Goal: Task Accomplishment & Management: Use online tool/utility

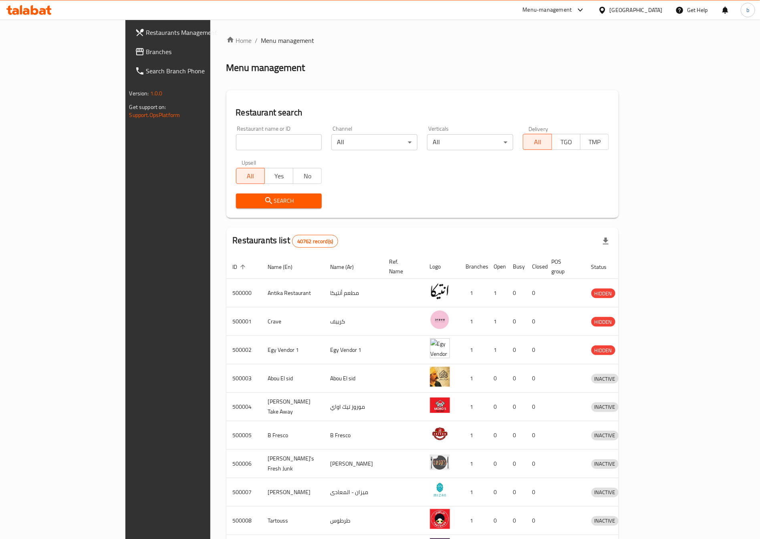
click at [655, 14] on div "[GEOGRAPHIC_DATA]" at bounding box center [636, 10] width 53 height 9
click at [565, 204] on div "[GEOGRAPHIC_DATA]" at bounding box center [576, 206] width 53 height 9
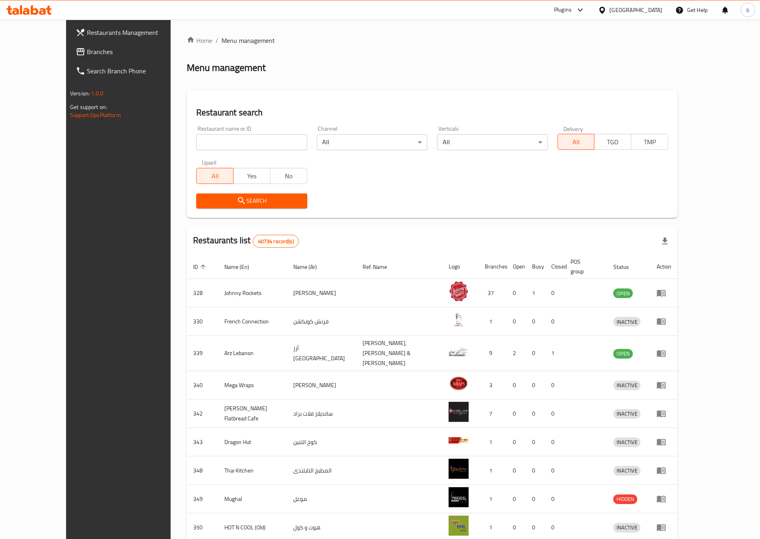
click at [87, 48] on span "Branches" at bounding box center [137, 52] width 100 height 10
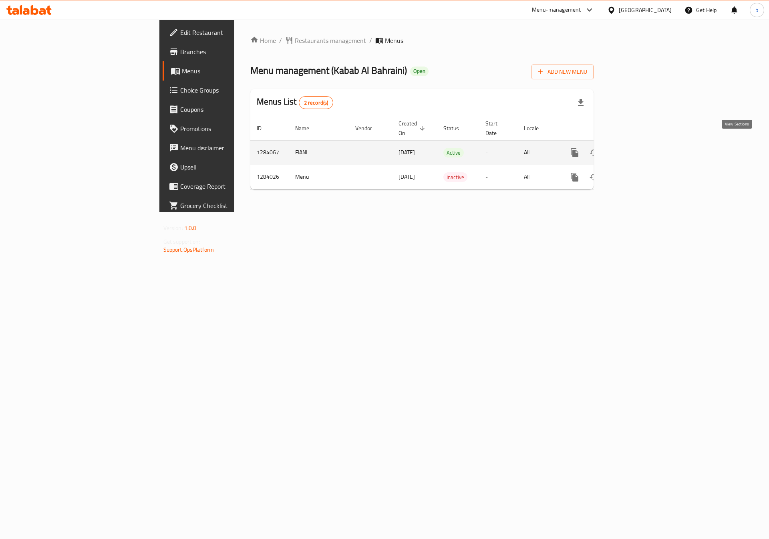
click at [637, 148] on icon "enhanced table" at bounding box center [633, 153] width 10 height 10
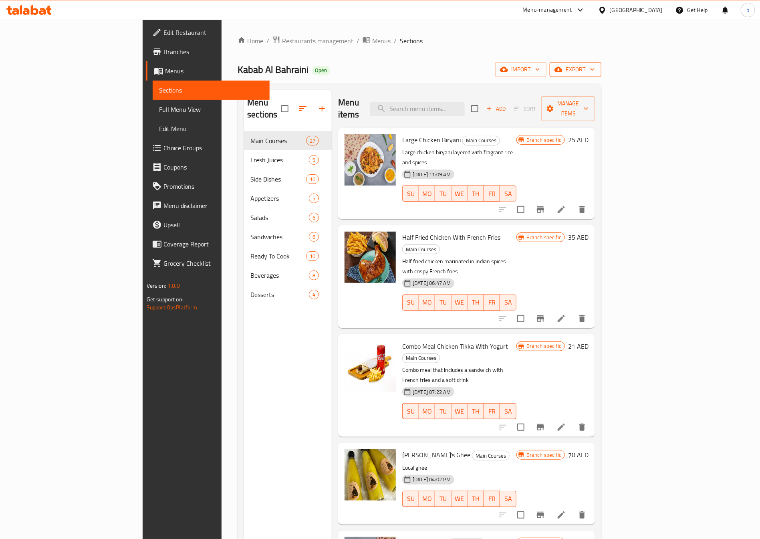
click at [595, 72] on span "export" at bounding box center [575, 70] width 39 height 10
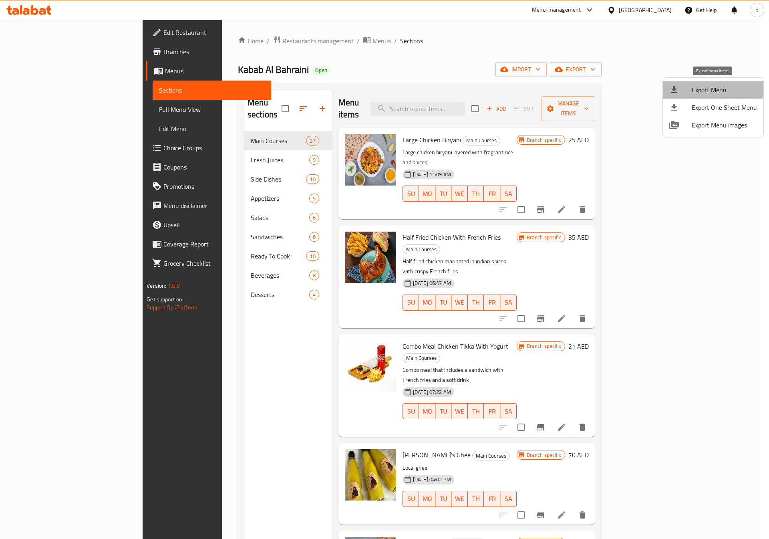
click at [712, 87] on span "Export Menu" at bounding box center [724, 90] width 65 height 10
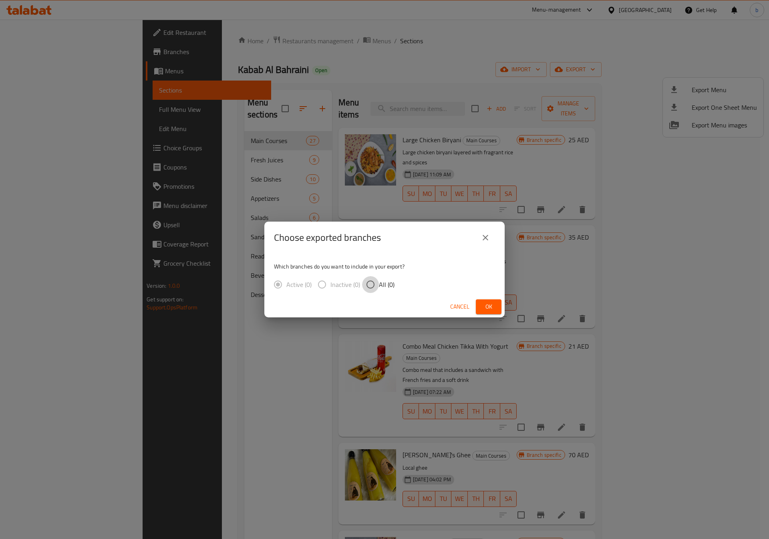
click at [366, 287] on input "All (0)" at bounding box center [370, 284] width 17 height 17
radio input "true"
click at [498, 303] on button "Ok" at bounding box center [489, 306] width 26 height 15
click at [492, 311] on span "Ok" at bounding box center [488, 307] width 13 height 10
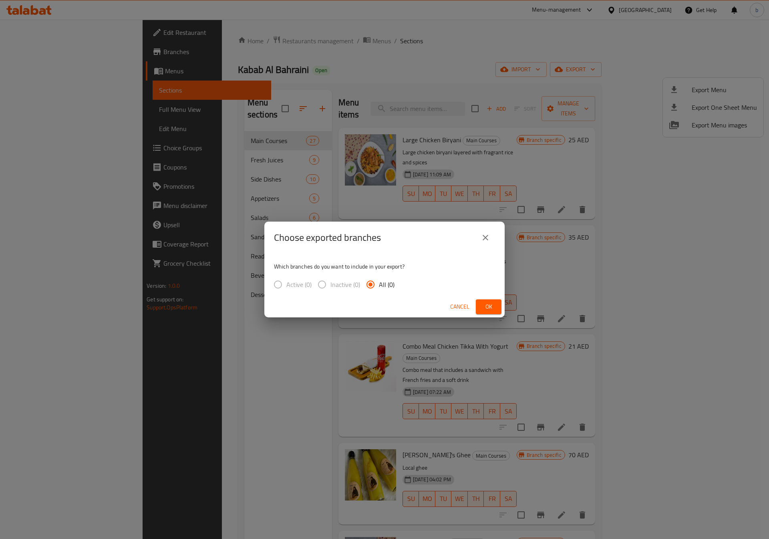
click at [492, 311] on span "Ok" at bounding box center [488, 307] width 13 height 10
click at [492, 308] on span "Ok" at bounding box center [488, 307] width 13 height 10
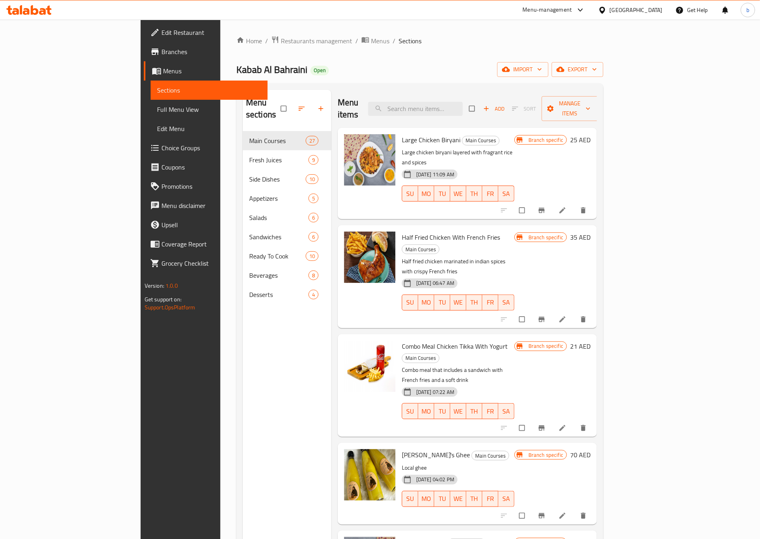
click at [28, 7] on icon at bounding box center [28, 10] width 45 height 10
